Goal: Find specific page/section

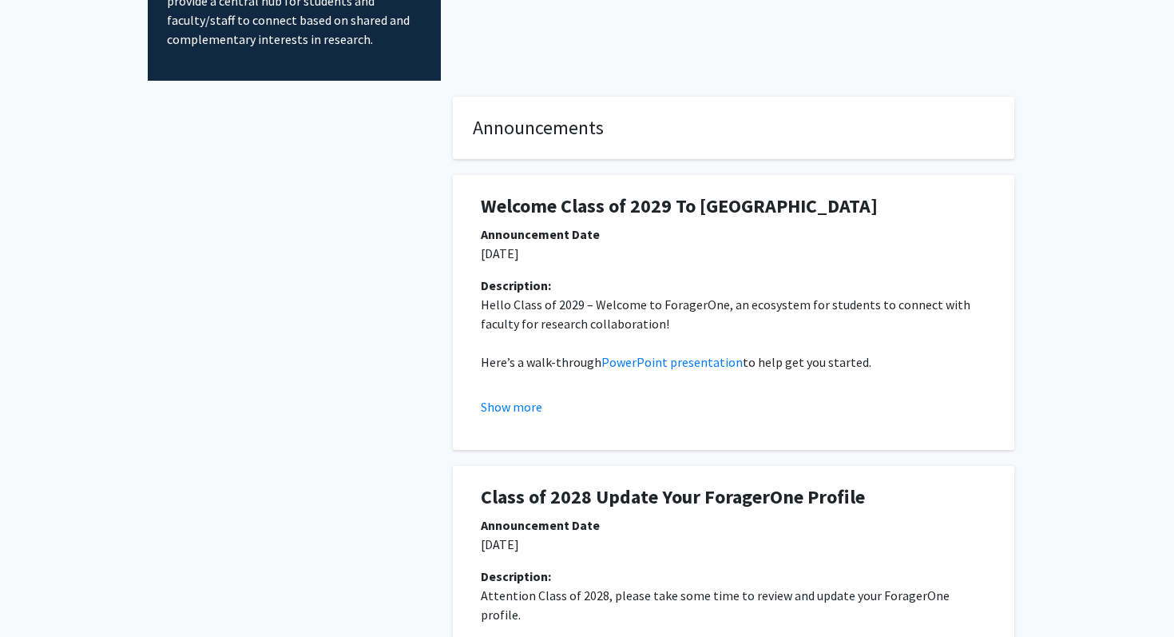
scroll to position [218, 0]
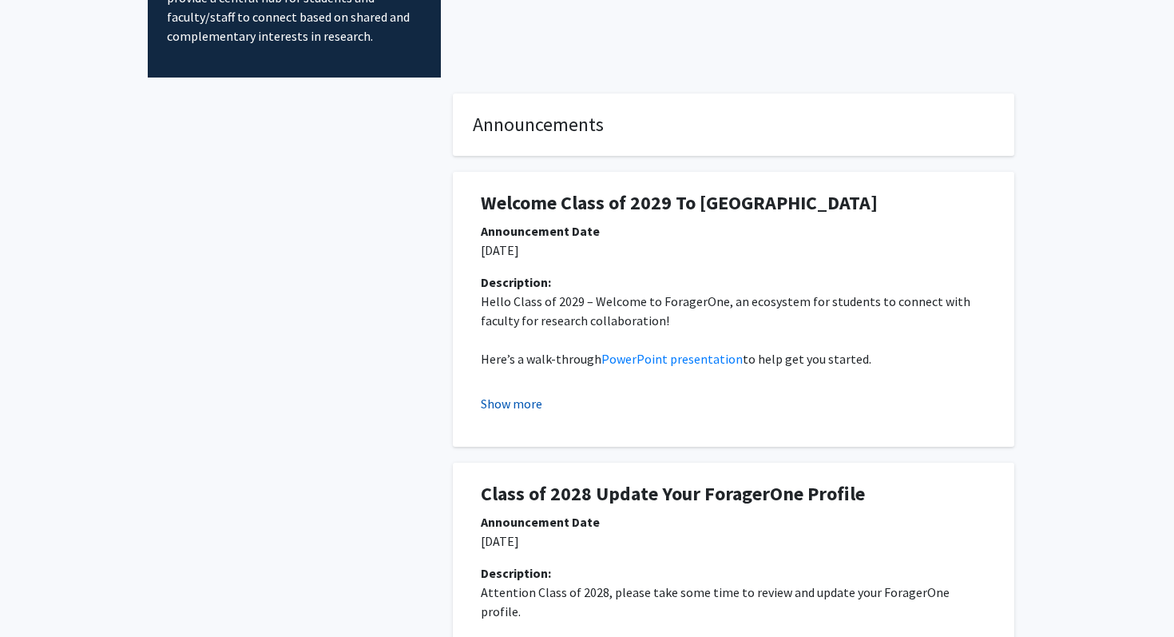
click at [515, 394] on button "Show more" at bounding box center [512, 403] width 62 height 19
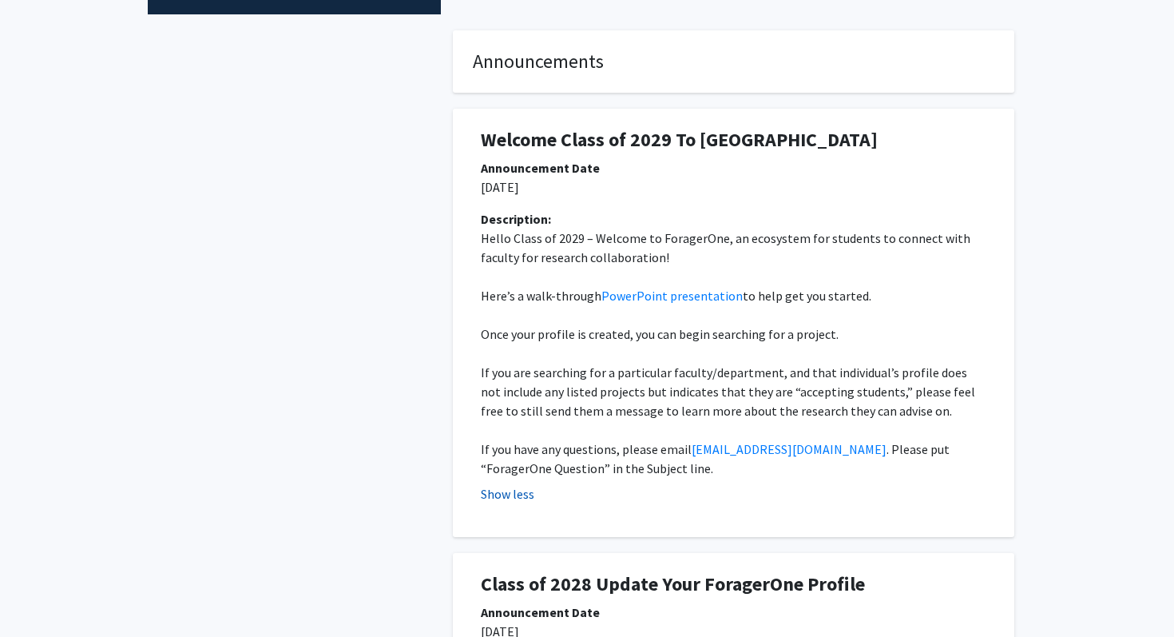
scroll to position [0, 0]
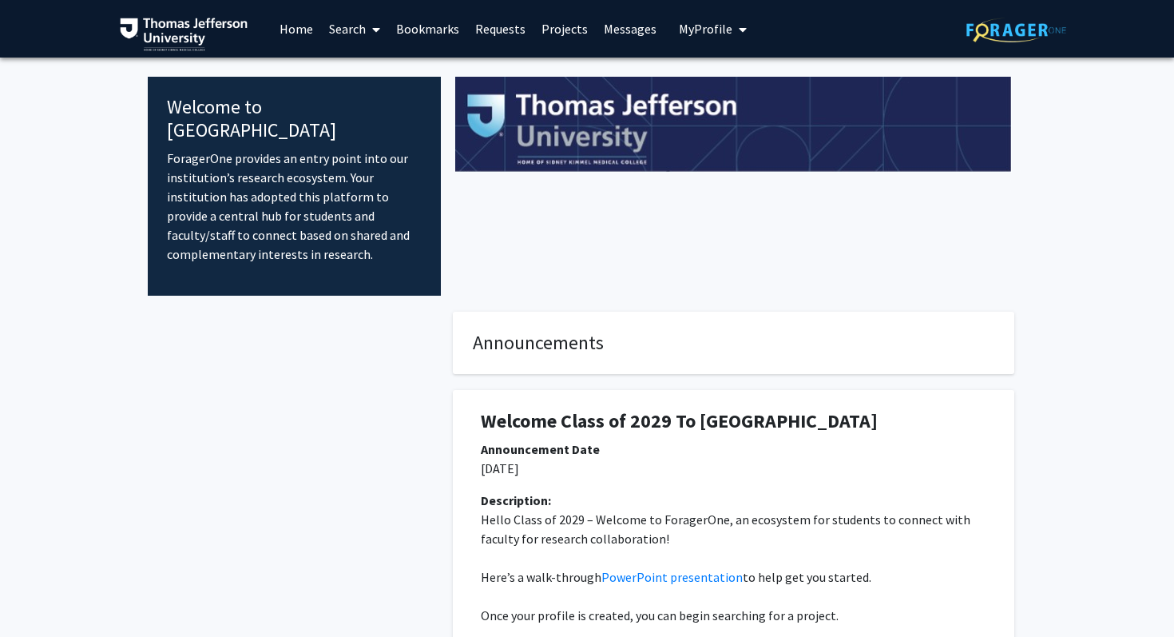
click at [358, 33] on link "Search" at bounding box center [354, 29] width 67 height 56
click at [356, 78] on span "Faculty/Staff" at bounding box center [379, 74] width 117 height 32
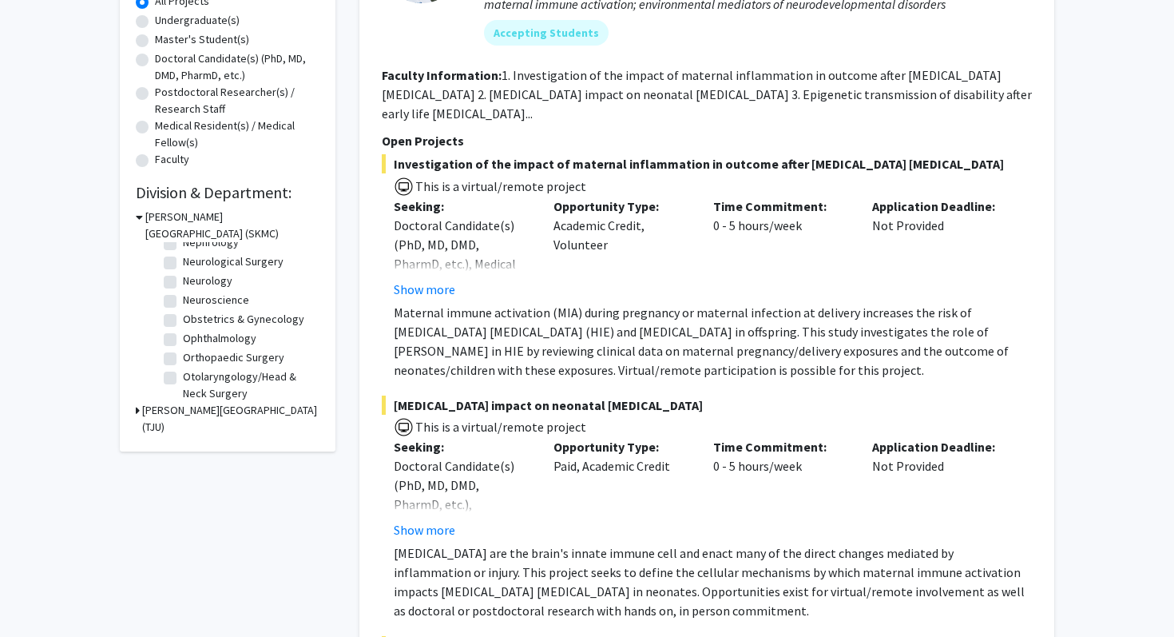
scroll to position [421, 0]
click at [233, 322] on label "Obstetrics & Gynecology" at bounding box center [243, 320] width 121 height 17
click at [193, 322] on input "Obstetrics & Gynecology" at bounding box center [188, 317] width 10 height 10
checkbox input "true"
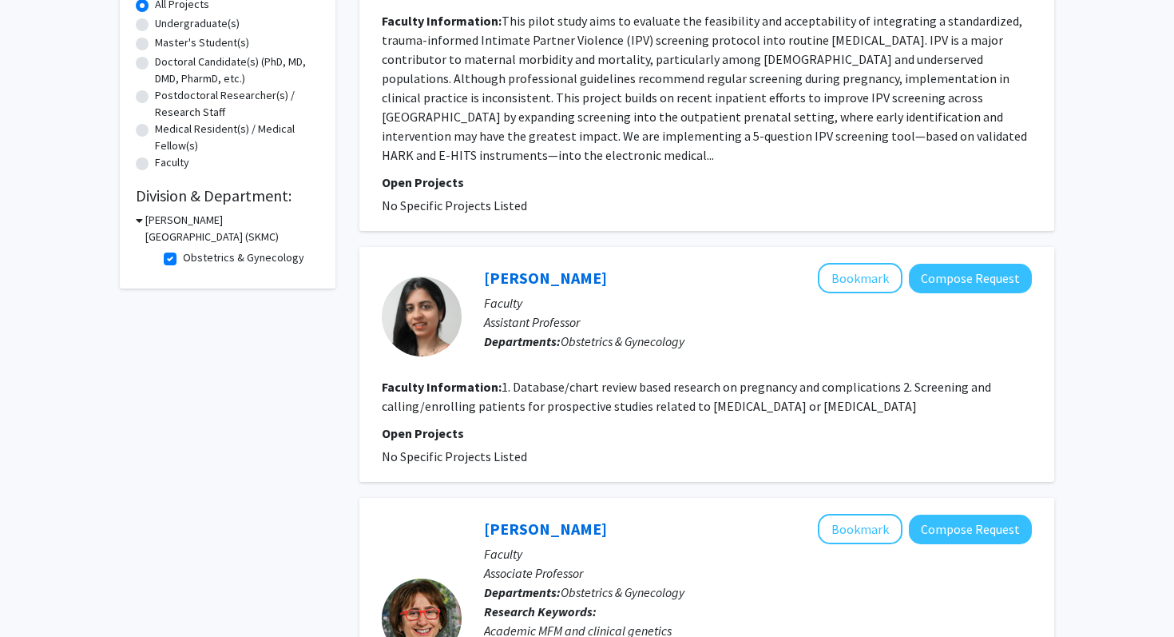
scroll to position [697, 0]
